Goal: Information Seeking & Learning: Find specific fact

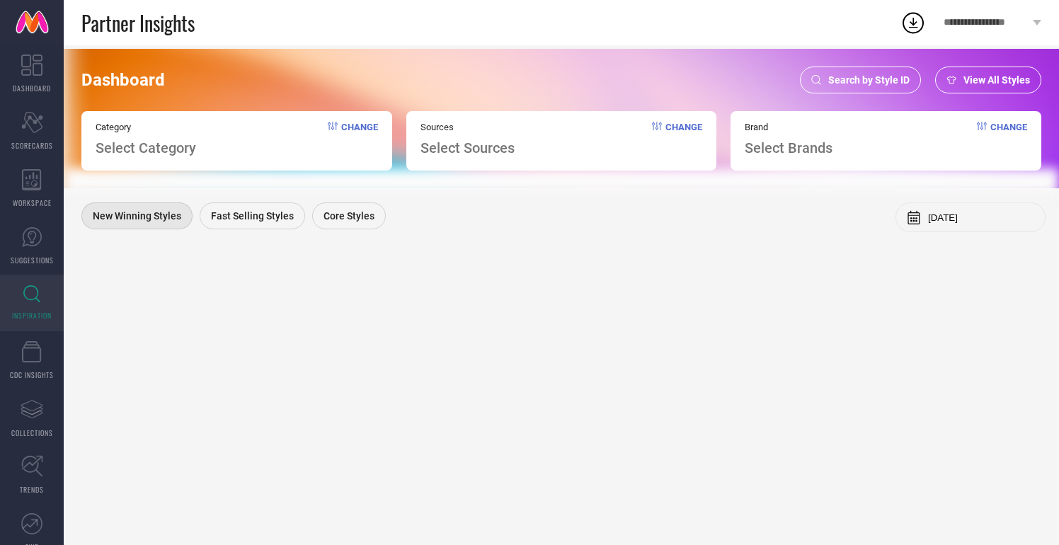
click at [178, 149] on span "Select Category" at bounding box center [146, 147] width 100 height 17
click at [878, 86] on span "Search by Style ID" at bounding box center [868, 79] width 81 height 11
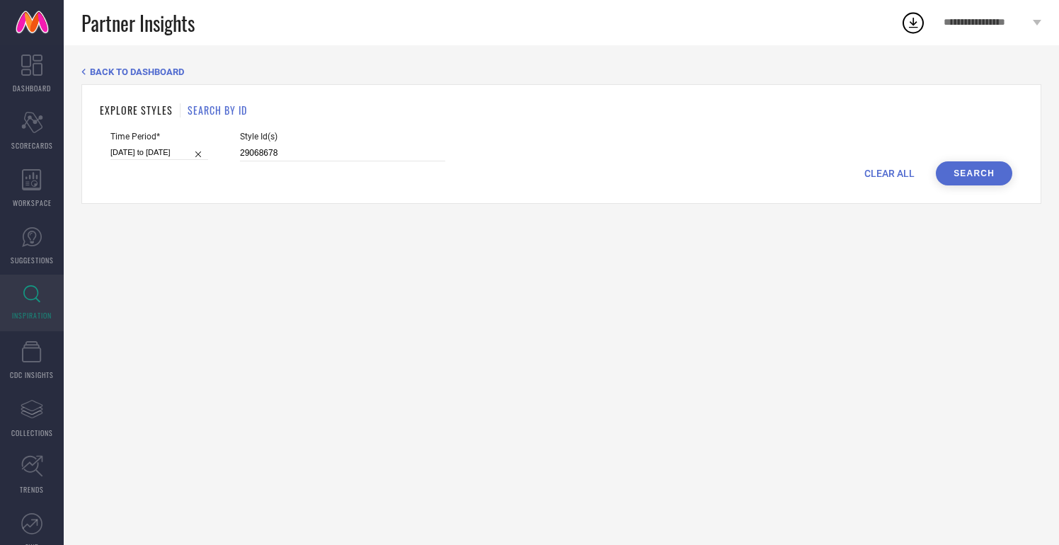
select select "6"
select select "2025"
select select "7"
select select "2025"
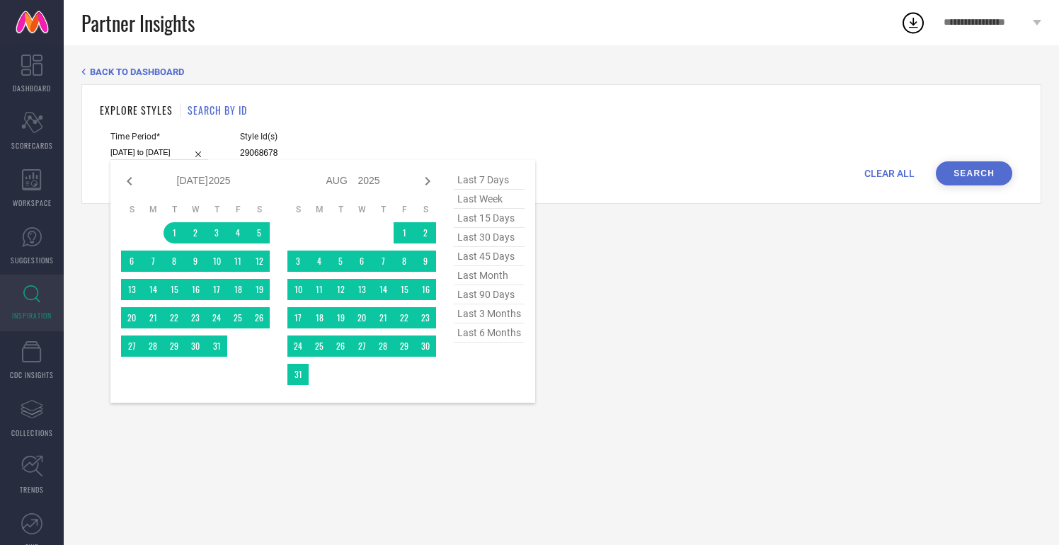
click at [161, 150] on input "[DATE] to [DATE]" at bounding box center [159, 152] width 98 height 15
click at [481, 335] on span "last 6 months" at bounding box center [489, 332] width 71 height 19
type input "[DATE] to [DATE]"
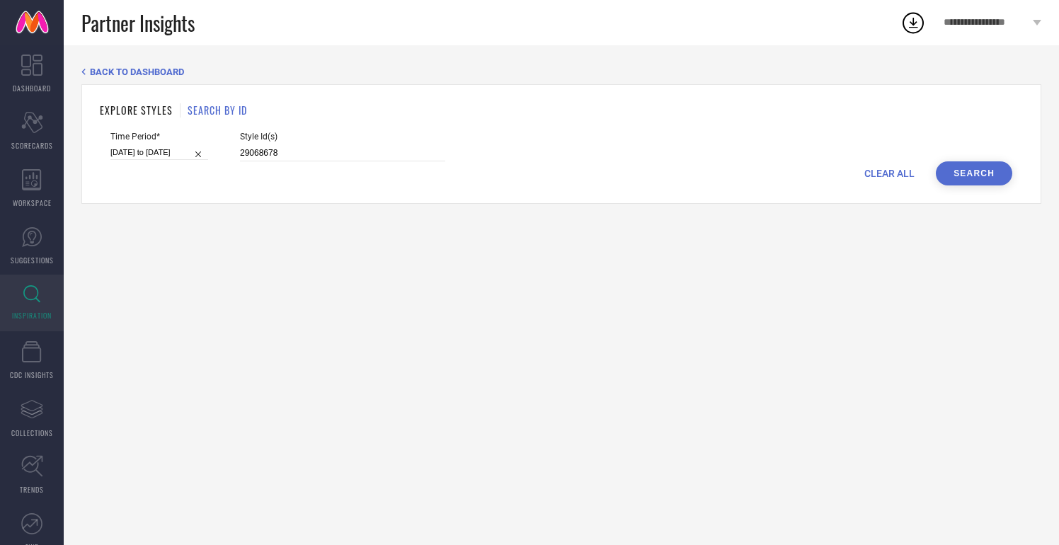
click at [317, 141] on span "Style Id(s)" at bounding box center [342, 137] width 205 height 10
click at [251, 152] on input "29068678" at bounding box center [342, 153] width 205 height 16
paste input "1716104 1745256 2224769 2224784 2490939 8325391 11143602 12863788 12863804 1293…"
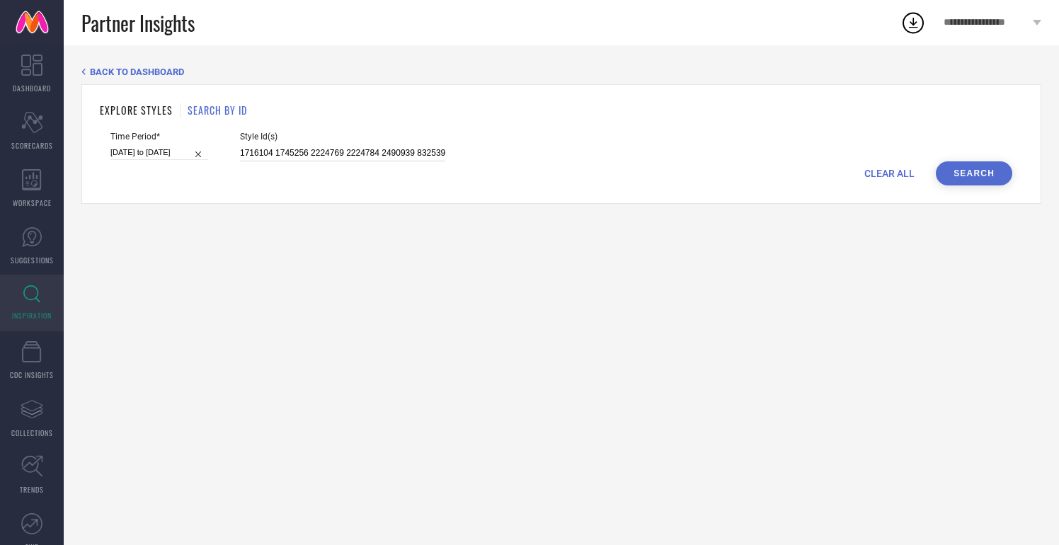
scroll to position [0, 606]
type input "1716104 1745256 2224769 2224784 2490939 8325391 11143602 12863788 12863804 1293…"
click at [974, 169] on button "Search" at bounding box center [973, 173] width 76 height 24
